Goal: Information Seeking & Learning: Learn about a topic

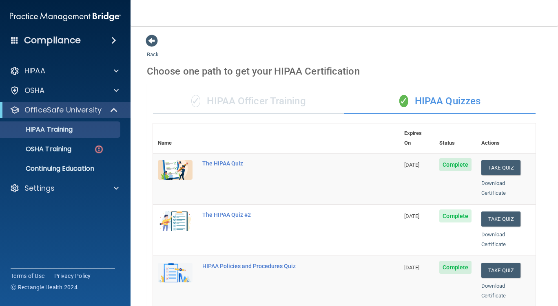
scroll to position [337, 0]
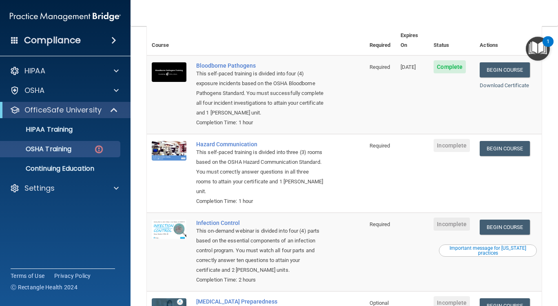
scroll to position [62, 0]
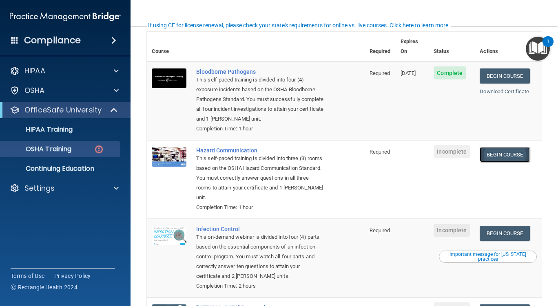
click at [493, 151] on link "Begin Course" at bounding box center [505, 154] width 50 height 15
